Goal: Task Accomplishment & Management: Use online tool/utility

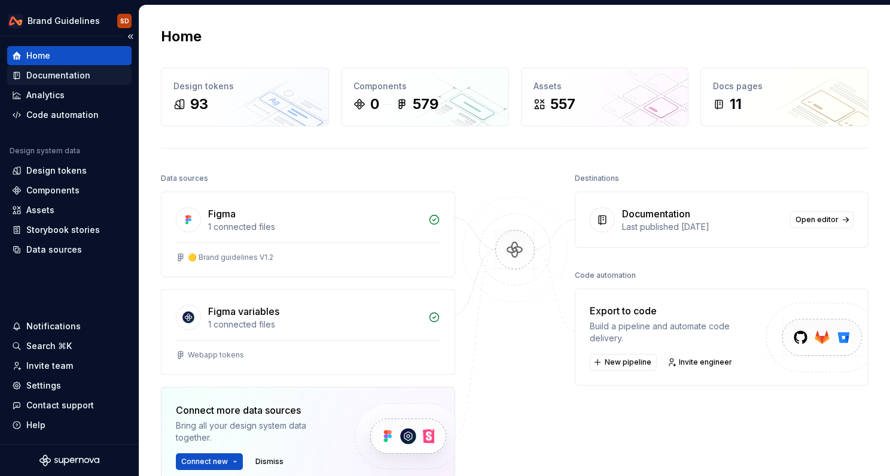
click at [82, 73] on div "Documentation" at bounding box center [58, 75] width 64 height 12
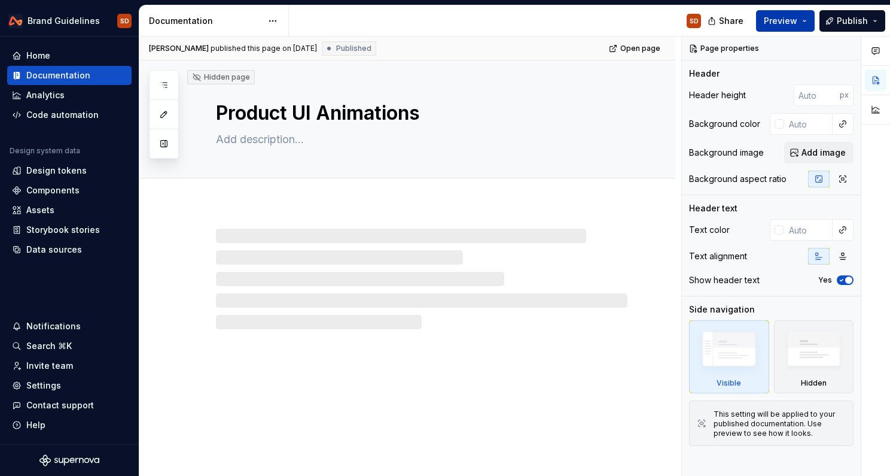
click at [806, 24] on button "Preview" at bounding box center [785, 21] width 59 height 22
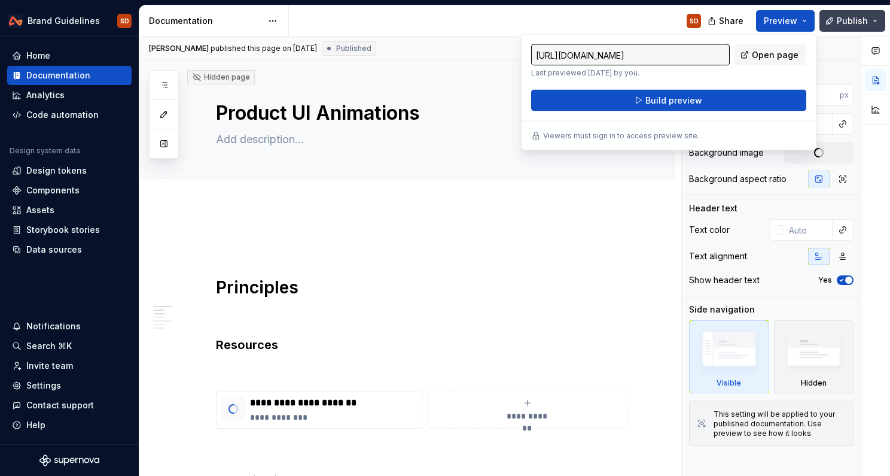
click at [847, 17] on span "Publish" at bounding box center [852, 21] width 31 height 12
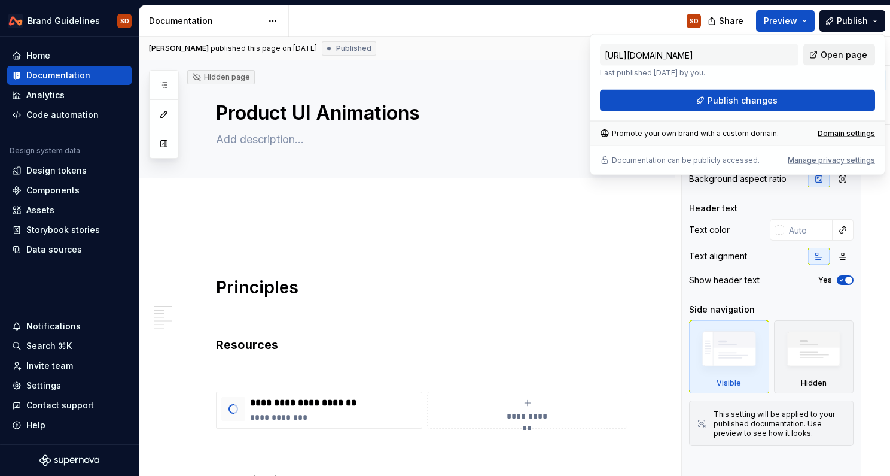
click at [849, 53] on span "Open page" at bounding box center [844, 55] width 47 height 12
type textarea "*"
